Goal: Task Accomplishment & Management: Use online tool/utility

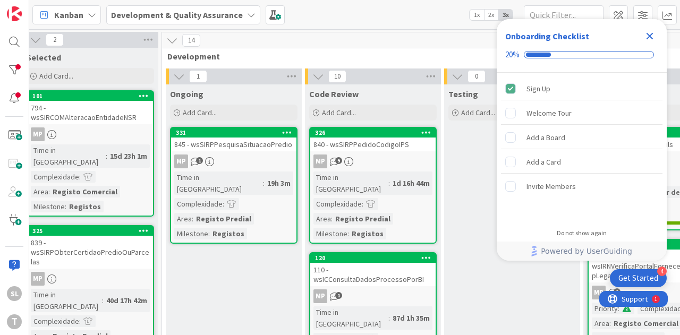
click at [648, 40] on icon "Close Checklist" at bounding box center [649, 36] width 13 height 13
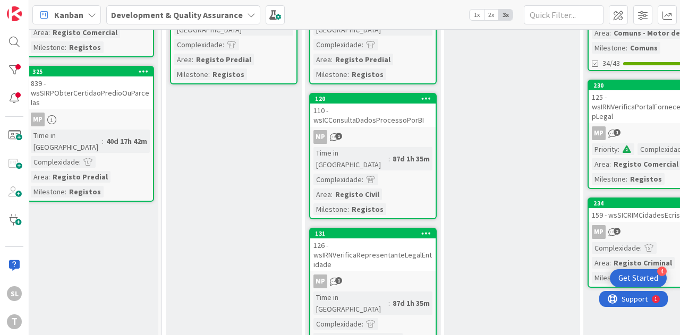
scroll to position [0, 436]
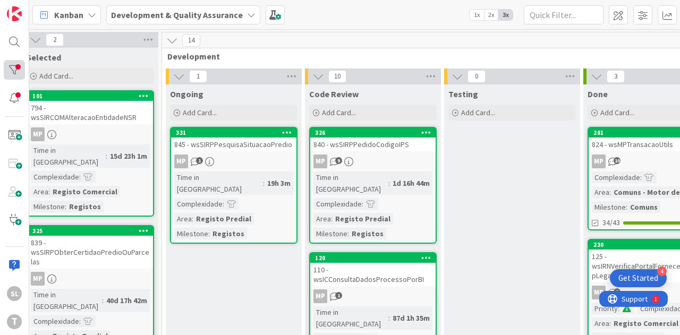
click at [12, 71] on div at bounding box center [14, 70] width 21 height 20
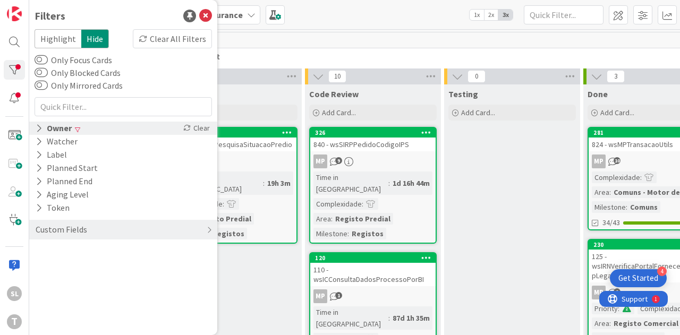
click at [52, 130] on div "Owner" at bounding box center [54, 128] width 38 height 13
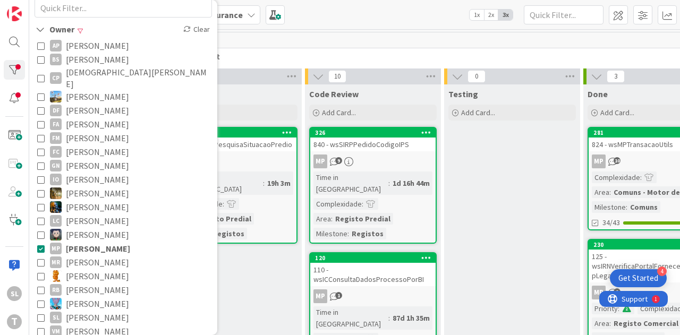
scroll to position [212, 0]
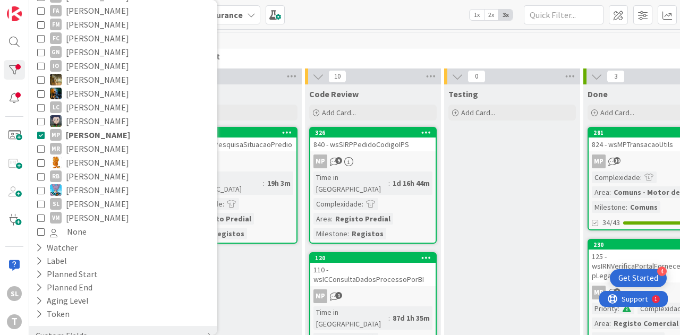
click at [71, 128] on span "[PERSON_NAME]" at bounding box center [98, 135] width 64 height 14
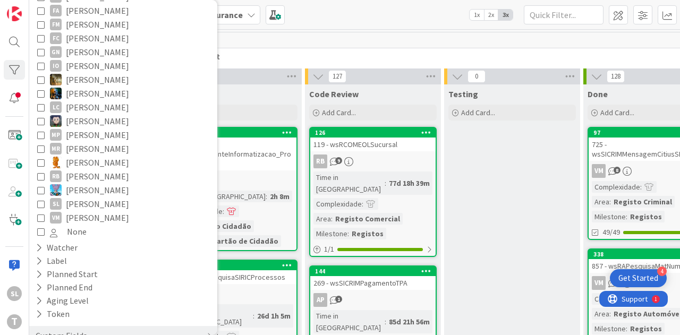
click at [72, 197] on span "[PERSON_NAME]" at bounding box center [97, 204] width 63 height 14
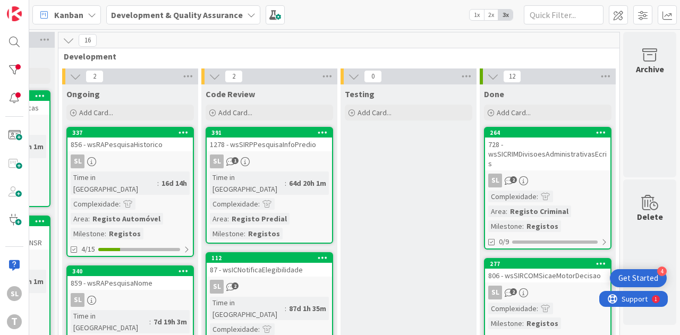
scroll to position [265, 547]
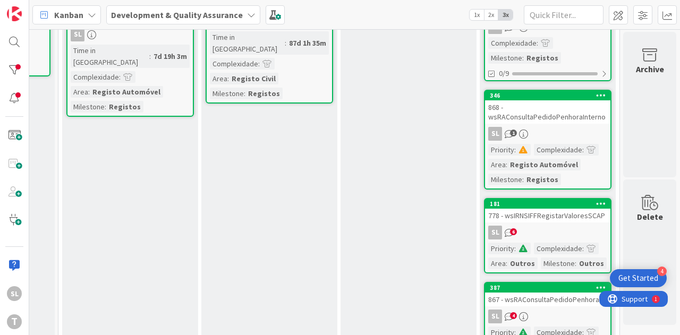
click at [571, 127] on div "SL 1" at bounding box center [547, 134] width 125 height 14
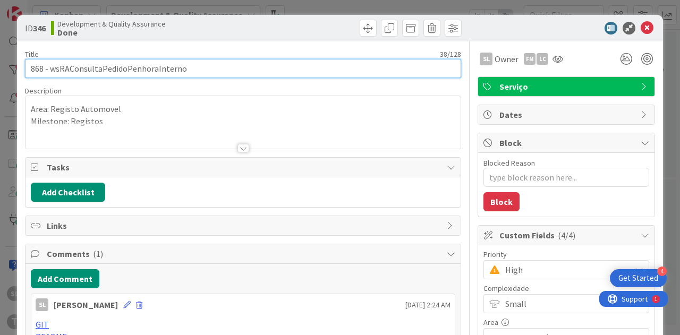
click at [81, 66] on input "868 - wsRAConsultaPedidoPenhoraInterno" at bounding box center [243, 68] width 436 height 19
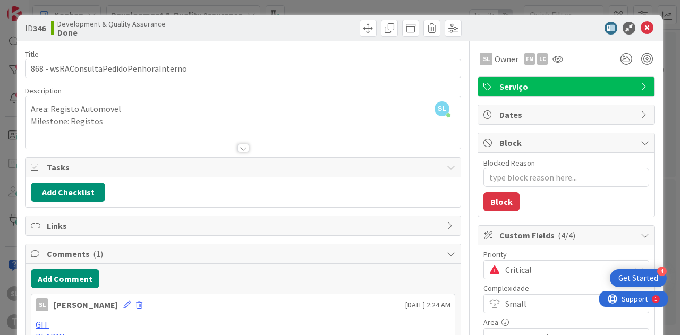
type textarea "x"
